Goal: Communication & Community: Answer question/provide support

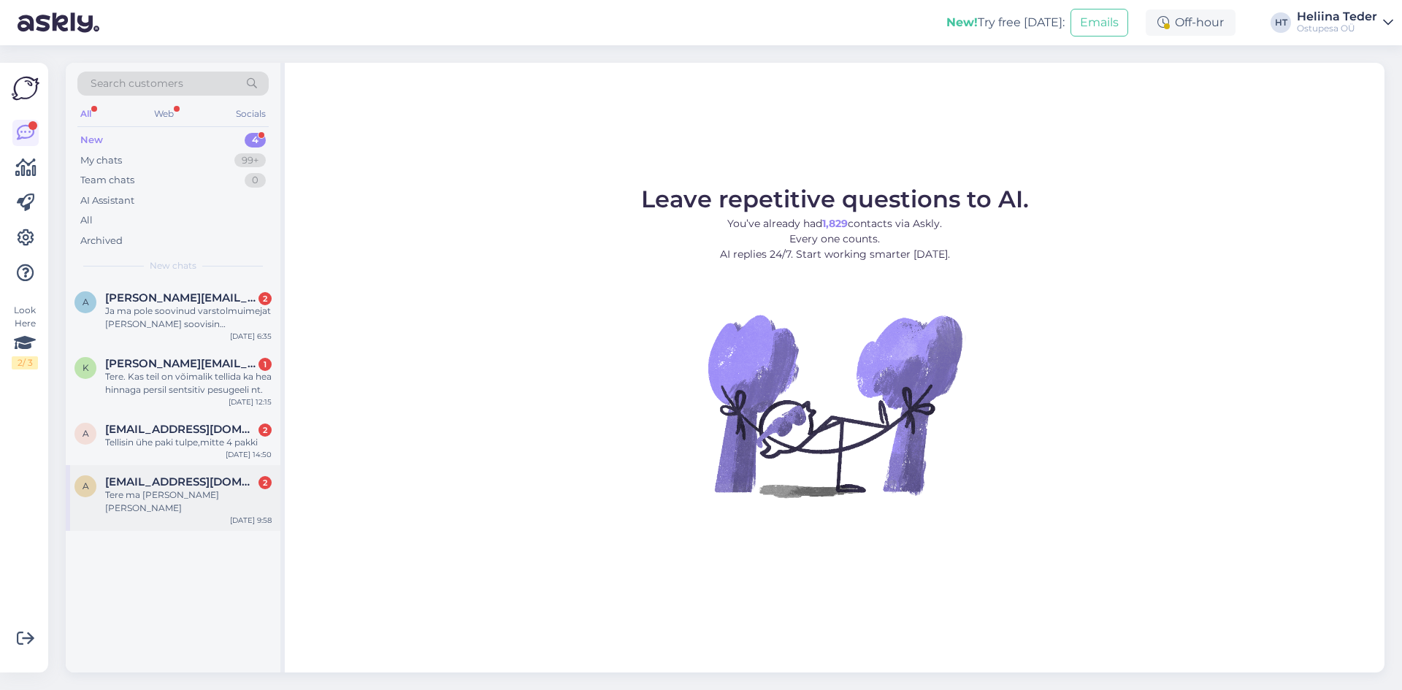
click at [210, 501] on div "Tere ma [PERSON_NAME] [PERSON_NAME]" at bounding box center [188, 501] width 166 height 26
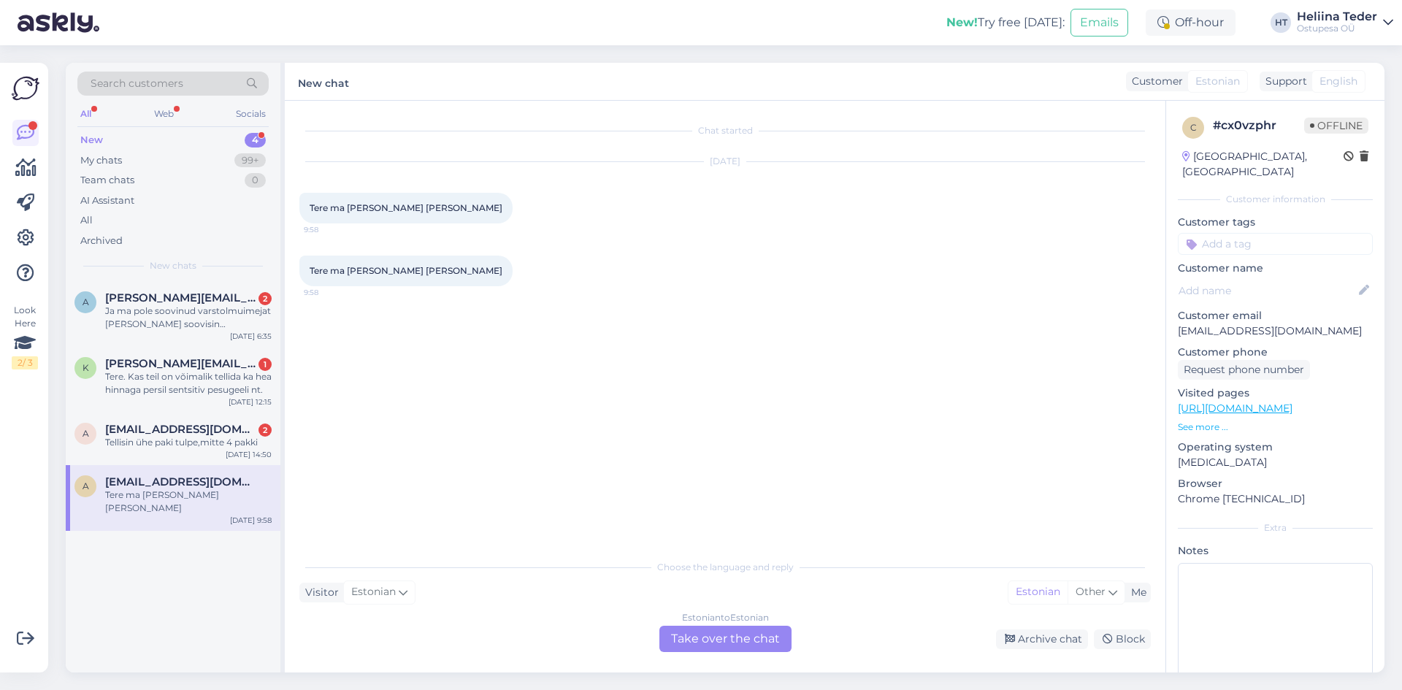
click at [683, 637] on div "Estonian to Estonian Take over the chat" at bounding box center [725, 639] width 132 height 26
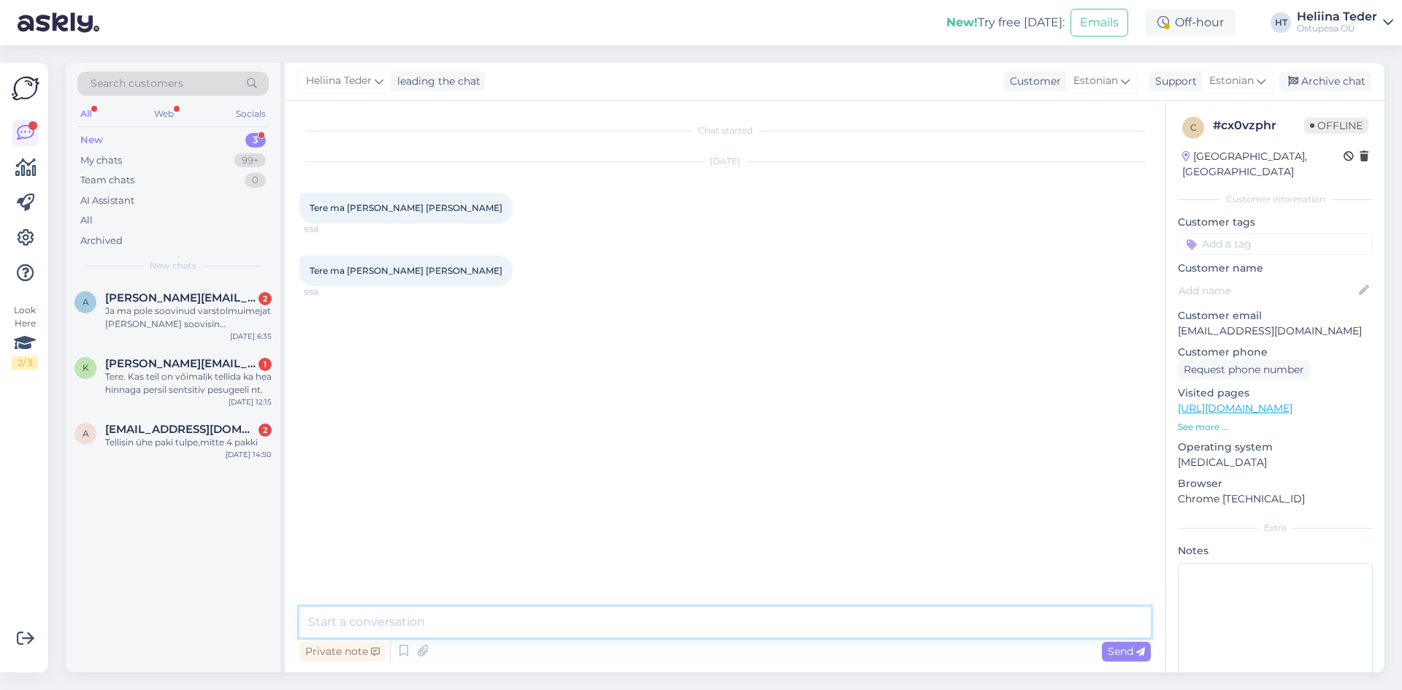
click at [576, 625] on textarea at bounding box center [724, 622] width 851 height 31
type textarea "Tere! Arve tasumiseks ei [PERSON_NAME] Ostupesa kodulehele sisse logida. [PERSO…"
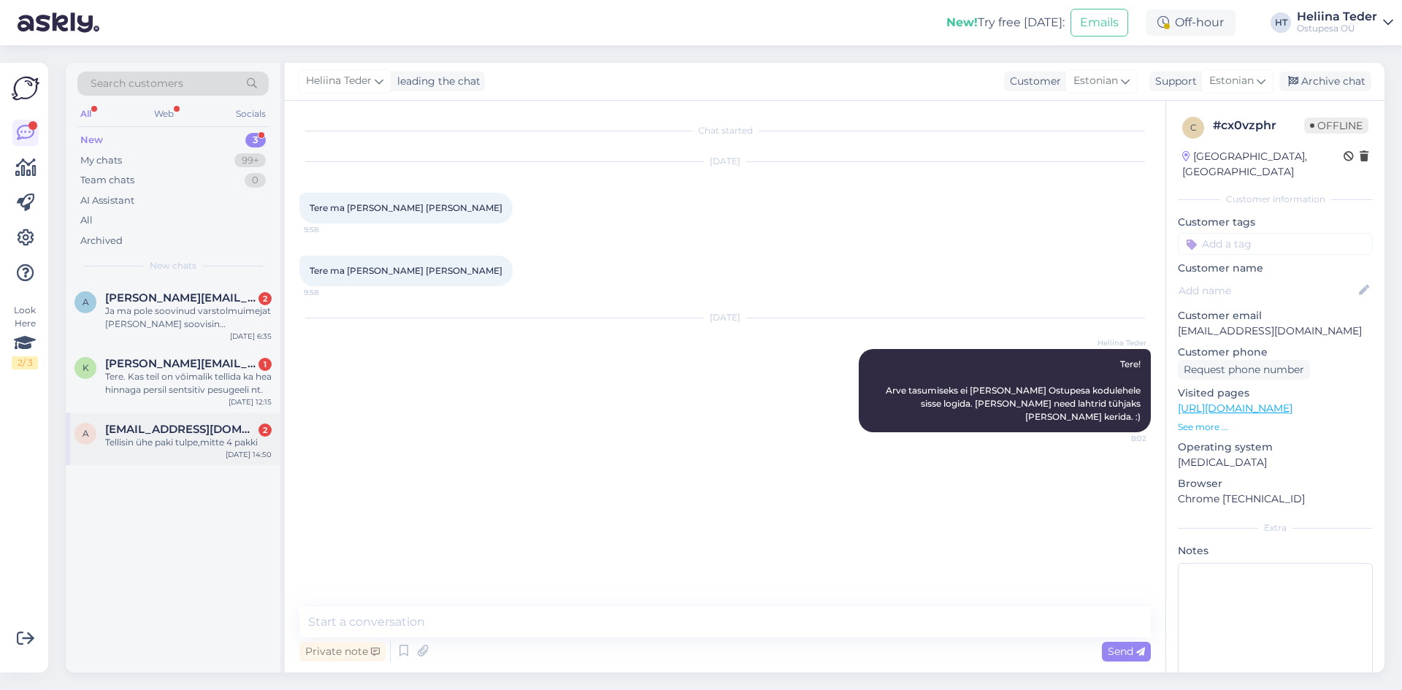
click at [121, 437] on div "Tellisin ühe paki tulpe,mitte 4 pakki" at bounding box center [188, 442] width 166 height 13
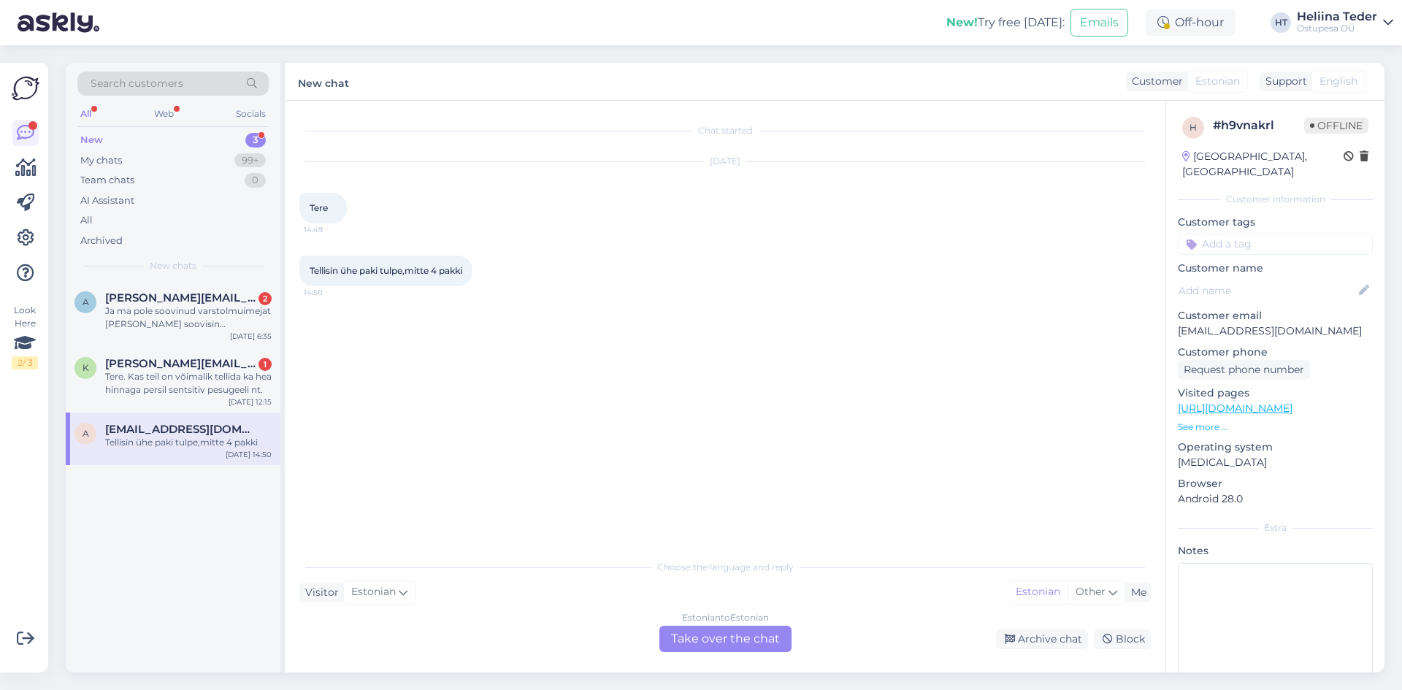
click at [1223, 323] on p "[EMAIL_ADDRESS][DOMAIN_NAME]" at bounding box center [1275, 330] width 195 height 15
copy p "[EMAIL_ADDRESS][DOMAIN_NAME]"
click at [728, 634] on div "Estonian to Estonian Take over the chat" at bounding box center [725, 639] width 132 height 26
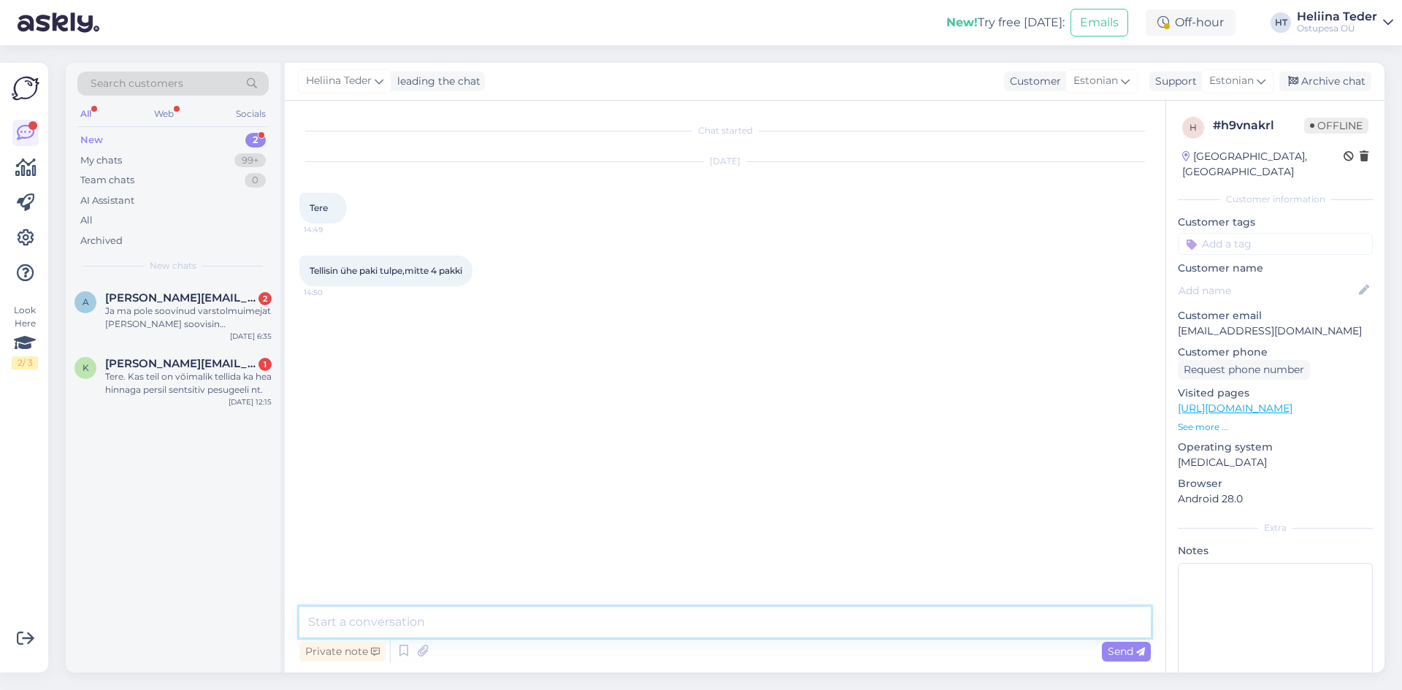
click at [580, 621] on textarea at bounding box center [724, 622] width 851 height 31
type textarea "Tere! Muutsime [PERSON_NAME] koguse. Uus arve peaks Teie e-mailile jõudma 10-15…"
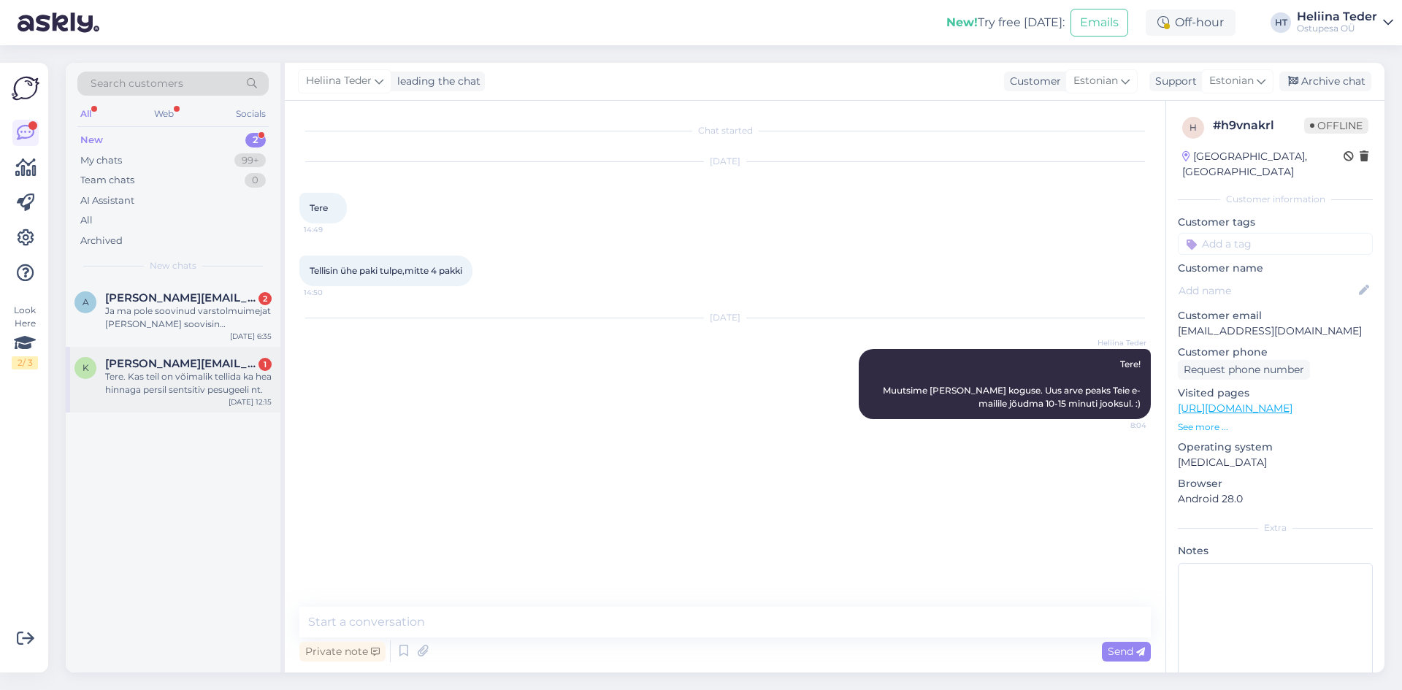
click at [161, 370] on div "Tere. Kas teil on võimalik tellida ka hea hinnaga persil sentsitiv pesugeeli nt." at bounding box center [188, 383] width 166 height 26
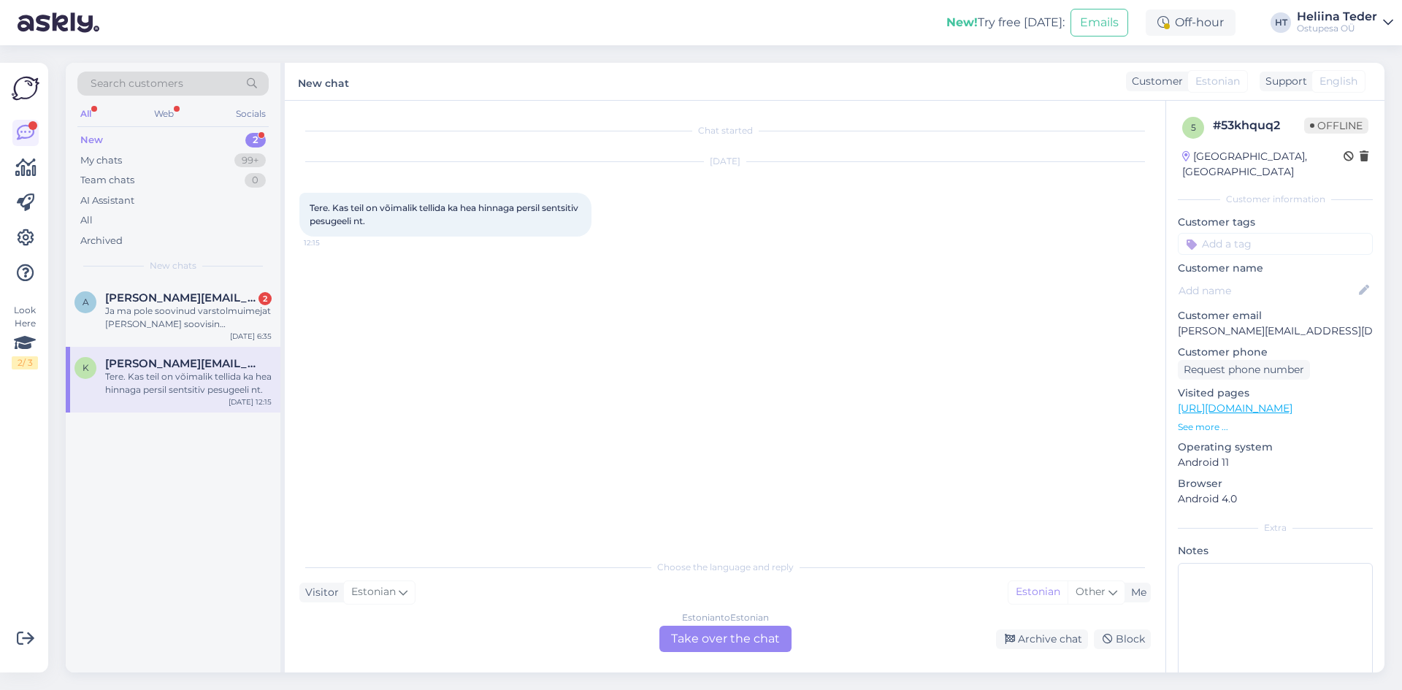
click at [694, 638] on div "Estonian to Estonian Take over the chat" at bounding box center [725, 639] width 132 height 26
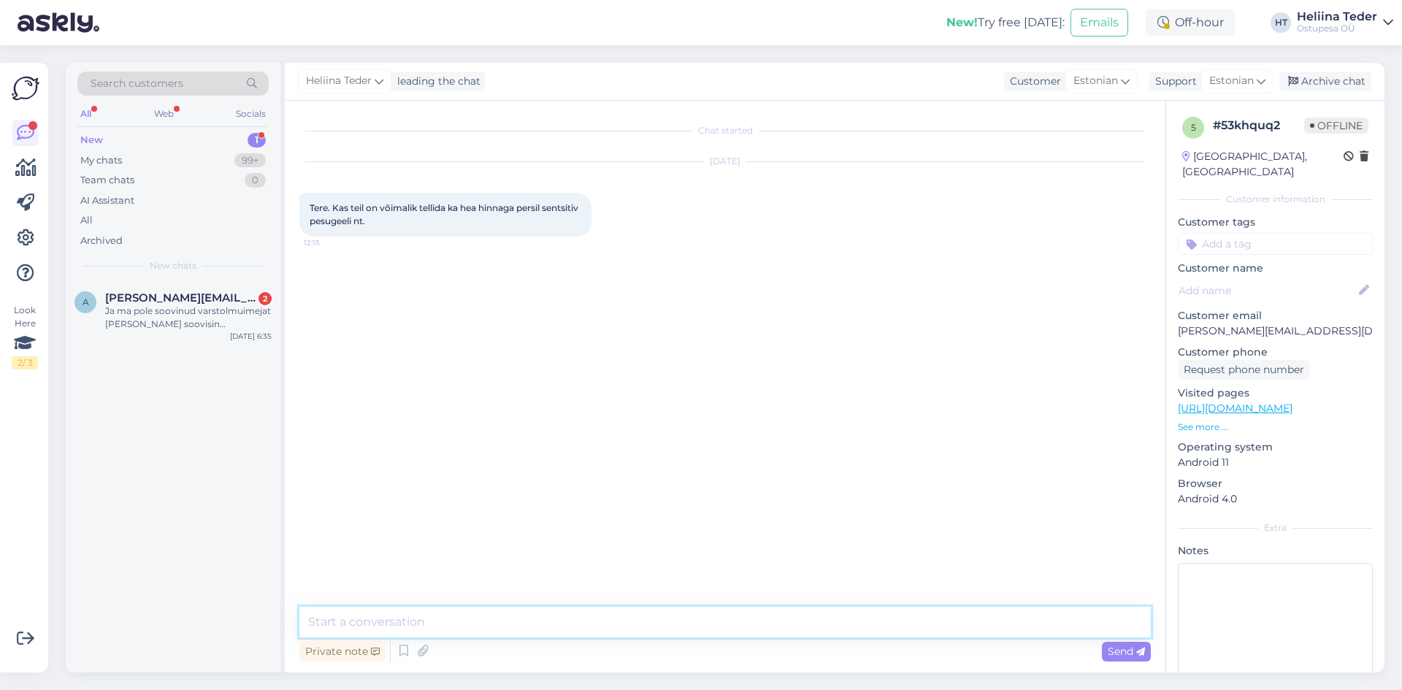
click at [408, 613] on textarea at bounding box center [724, 622] width 851 height 31
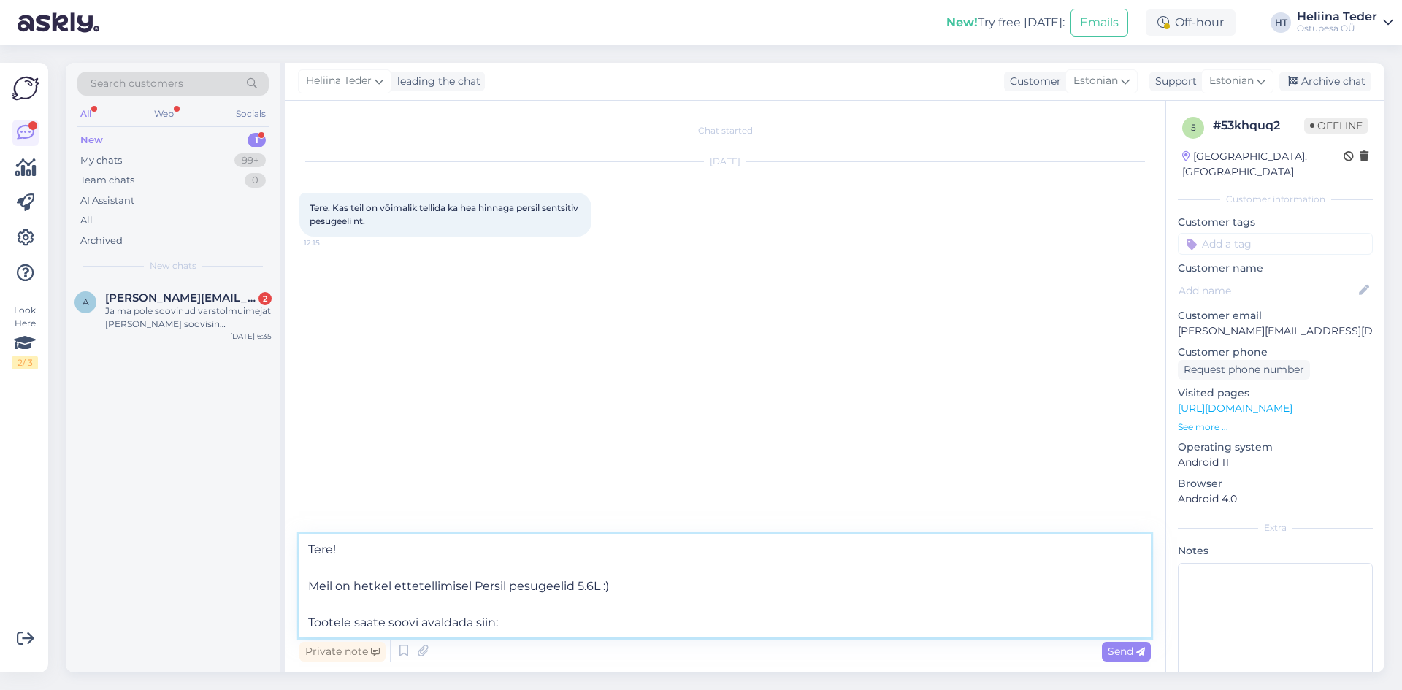
paste textarea "[URL][DOMAIN_NAME]"
type textarea "Tere! Meil on hetkel ettetellimisel Persil pesugeelid 5.6L :) Tootele saate soo…"
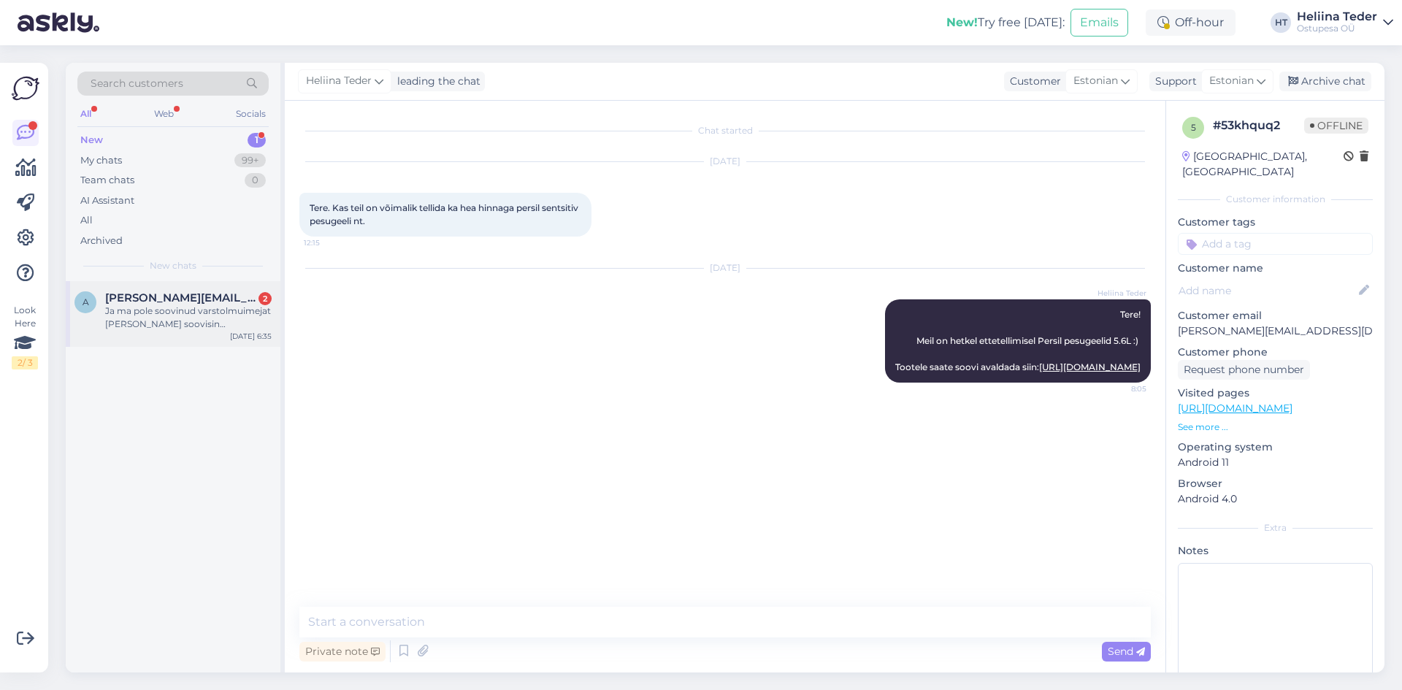
click at [208, 284] on div "a [PERSON_NAME][EMAIL_ADDRESS][DOMAIN_NAME] 2 Ja ma pole soovinud varstolmuimej…" at bounding box center [173, 314] width 215 height 66
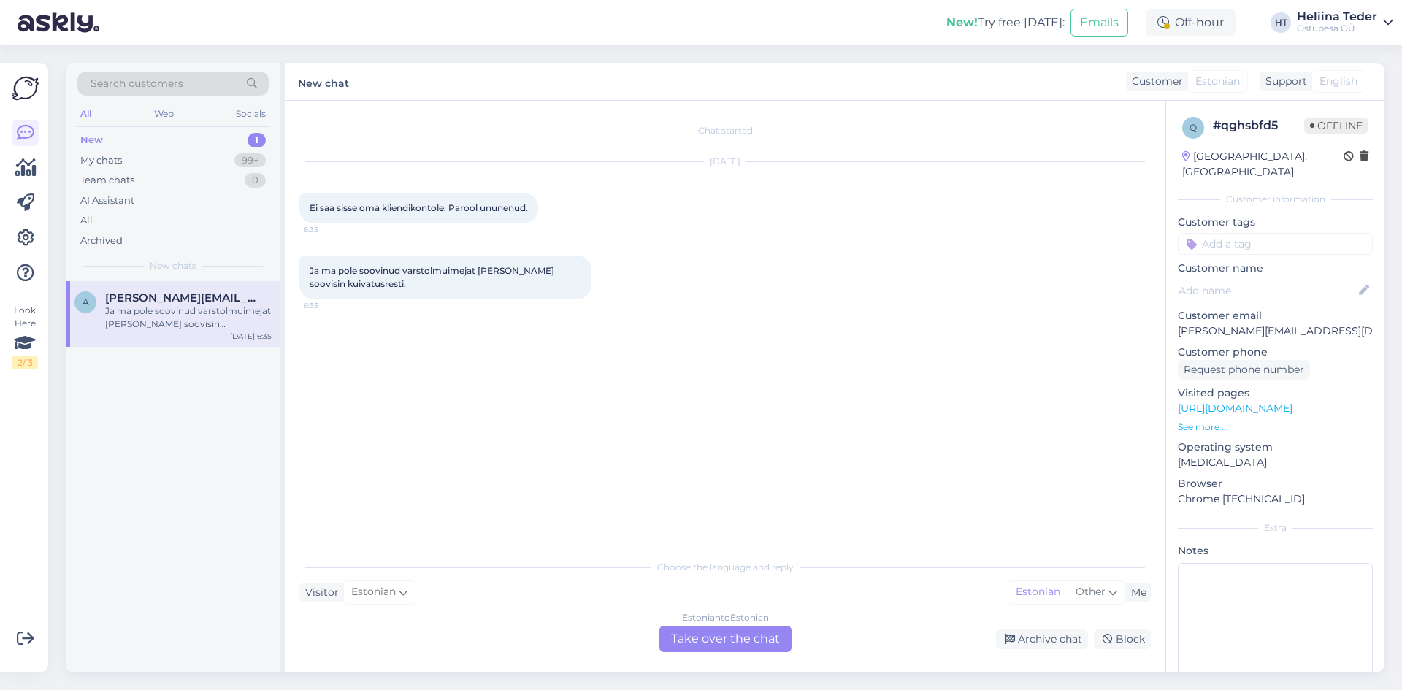
click at [1268, 323] on p "[PERSON_NAME][EMAIL_ADDRESS][DOMAIN_NAME]" at bounding box center [1275, 330] width 195 height 15
copy p "[PERSON_NAME][EMAIL_ADDRESS][DOMAIN_NAME]"
